Goal: Task Accomplishment & Management: Manage account settings

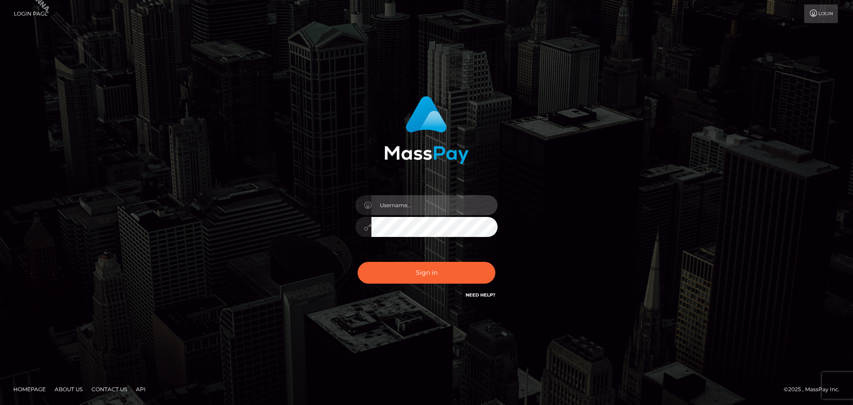
type input "[PERSON_NAME].Silversocial"
click at [437, 206] on input "[PERSON_NAME].Silversocial" at bounding box center [434, 205] width 126 height 20
click at [374, 248] on div "[PERSON_NAME].Silversocial" at bounding box center [426, 222] width 155 height 68
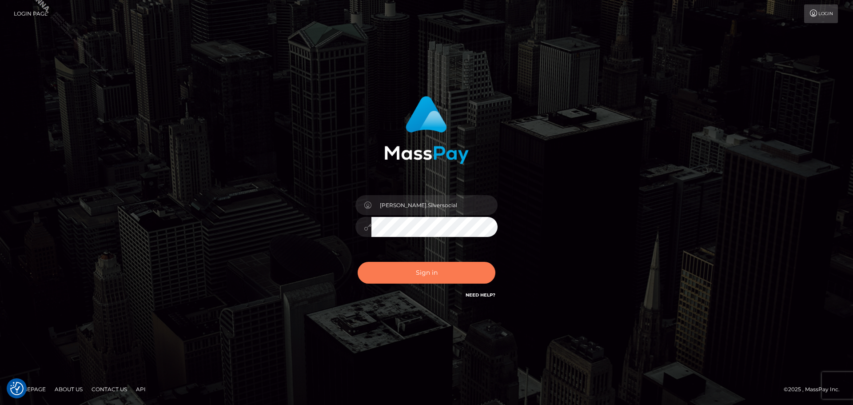
click at [412, 274] on button "Sign in" at bounding box center [427, 273] width 138 height 22
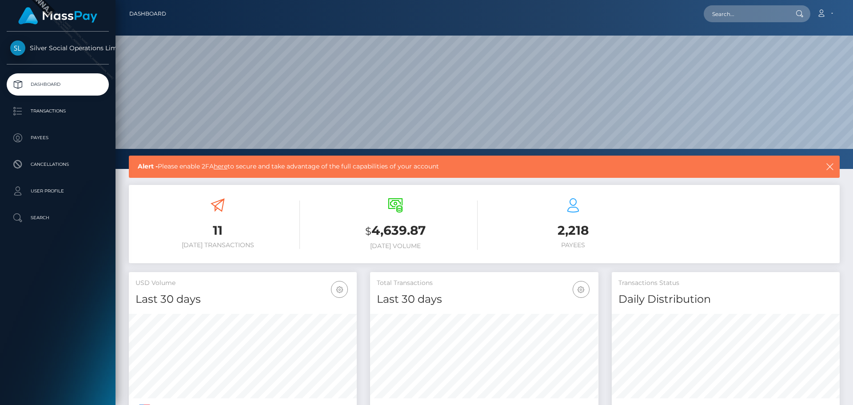
scroll to position [158, 228]
drag, startPoint x: 372, startPoint y: 230, endPoint x: 432, endPoint y: 228, distance: 60.0
click at [432, 228] on h3 "$ 4,639.87" at bounding box center [395, 231] width 164 height 18
copy h3 "4,639.87"
